Goal: Transaction & Acquisition: Subscribe to service/newsletter

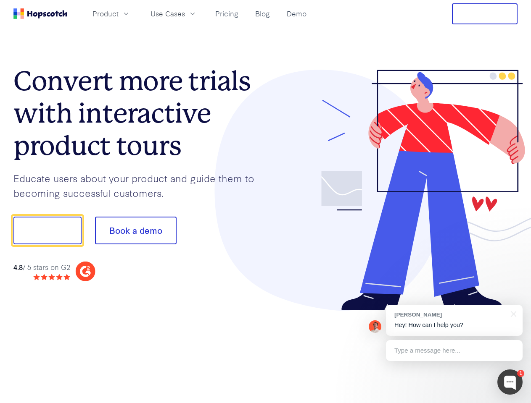
click at [265, 202] on div at bounding box center [391, 191] width 252 height 242
click at [118, 13] on span "Product" at bounding box center [105, 13] width 26 height 11
click at [185, 13] on span "Use Cases" at bounding box center [167, 13] width 34 height 11
click at [484, 14] on button "Free Trial" at bounding box center [485, 13] width 66 height 21
click at [47, 231] on button "Show me!" at bounding box center [47, 231] width 68 height 28
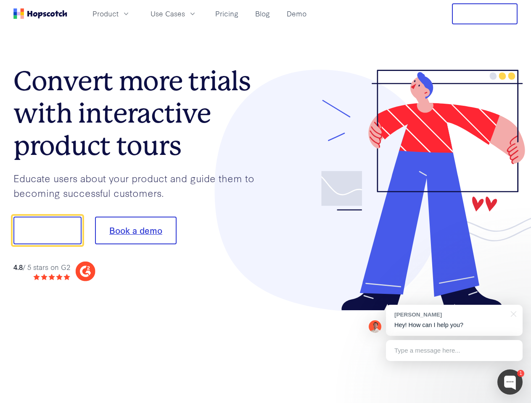
click at [135, 231] on button "Book a demo" at bounding box center [135, 231] width 81 height 28
click at [510, 382] on div at bounding box center [509, 382] width 25 height 25
click at [454, 321] on div "[PERSON_NAME] Hey! How can I help you?" at bounding box center [454, 320] width 137 height 31
click at [512, 313] on div at bounding box center [444, 286] width 158 height 168
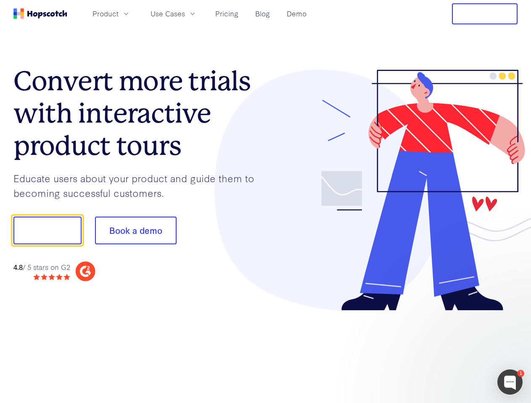
click at [454, 351] on div at bounding box center [444, 286] width 158 height 168
